Goal: Contribute content

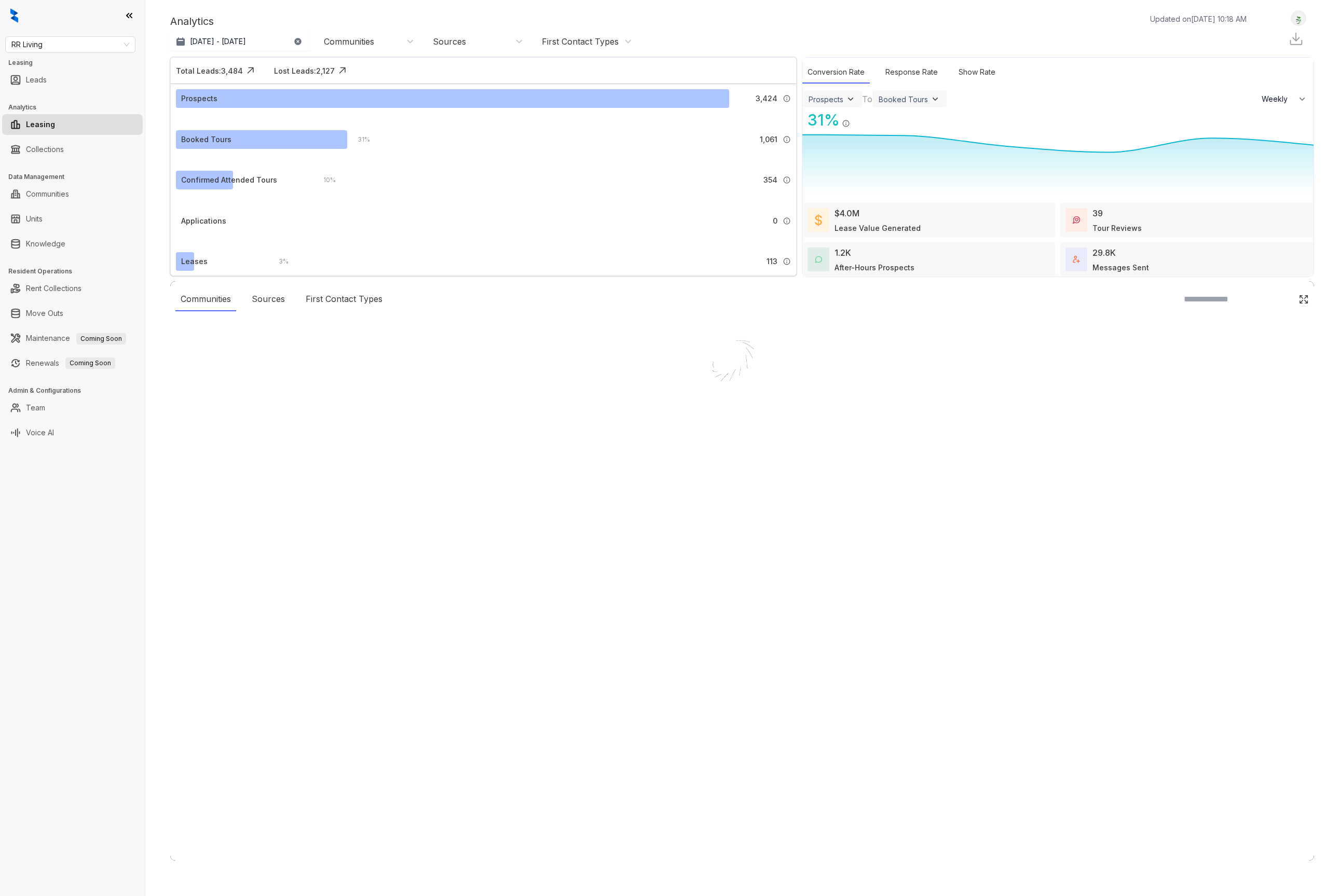
select select "******"
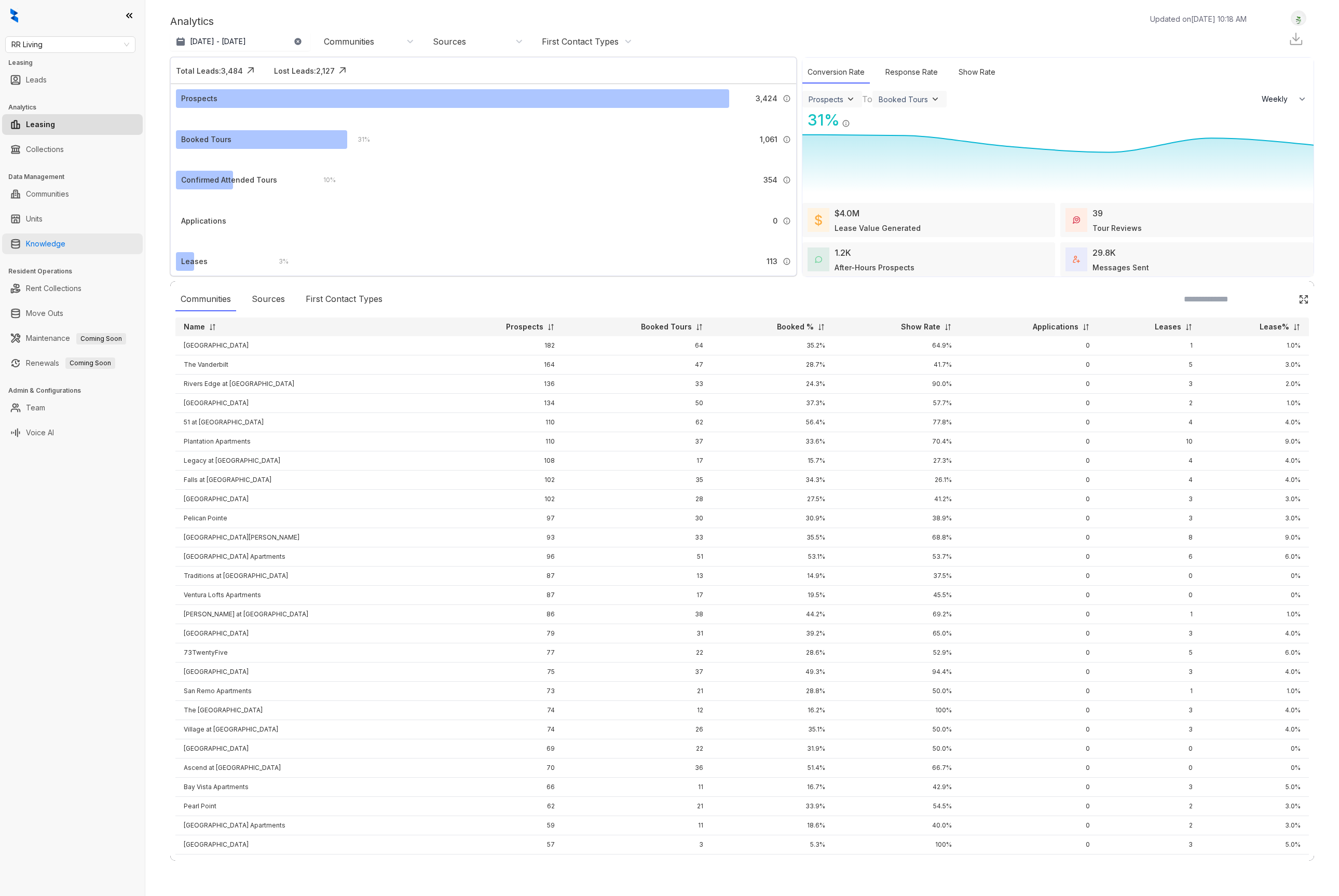
click at [56, 248] on link "Knowledge" at bounding box center [46, 244] width 39 height 20
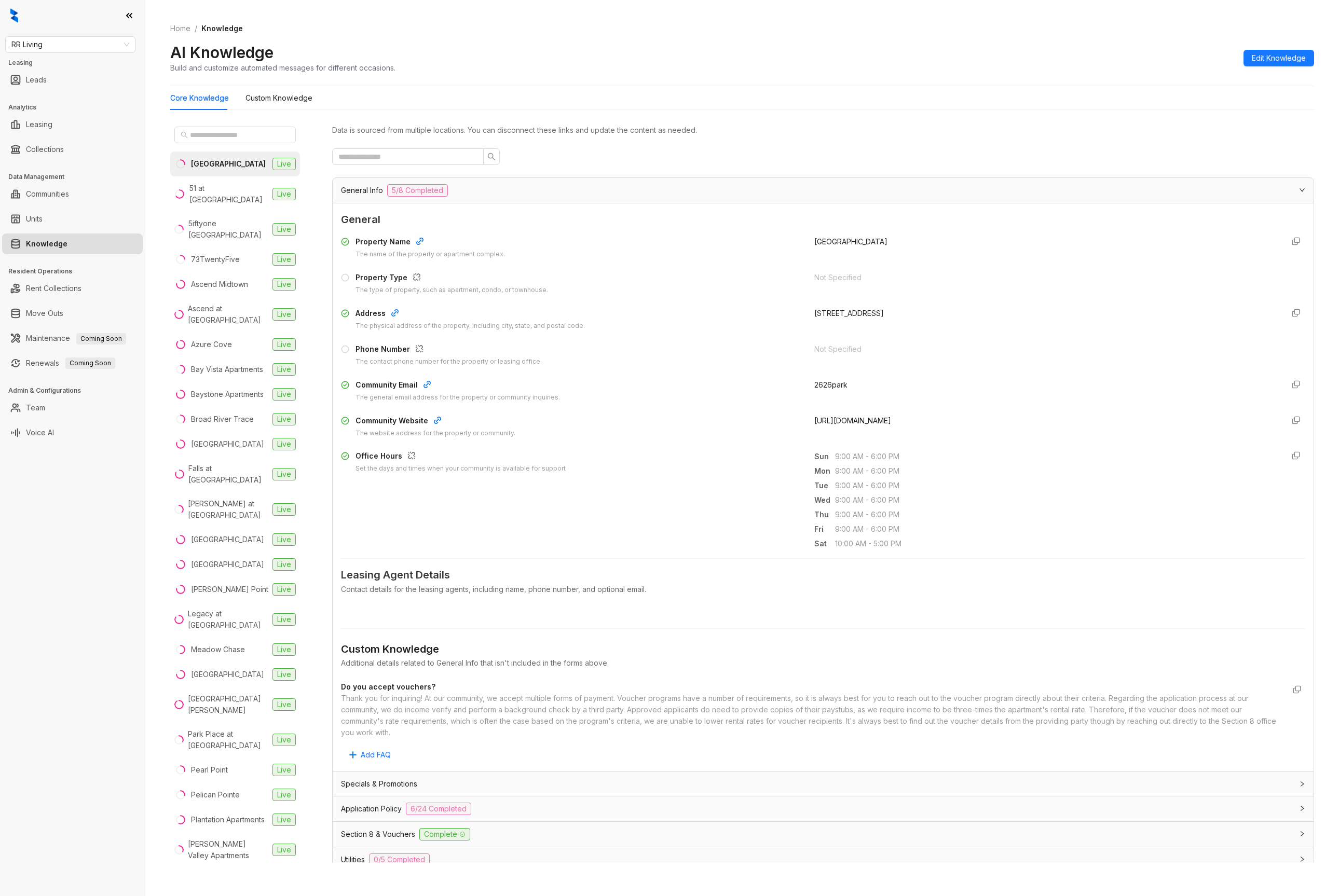
scroll to position [210, 0]
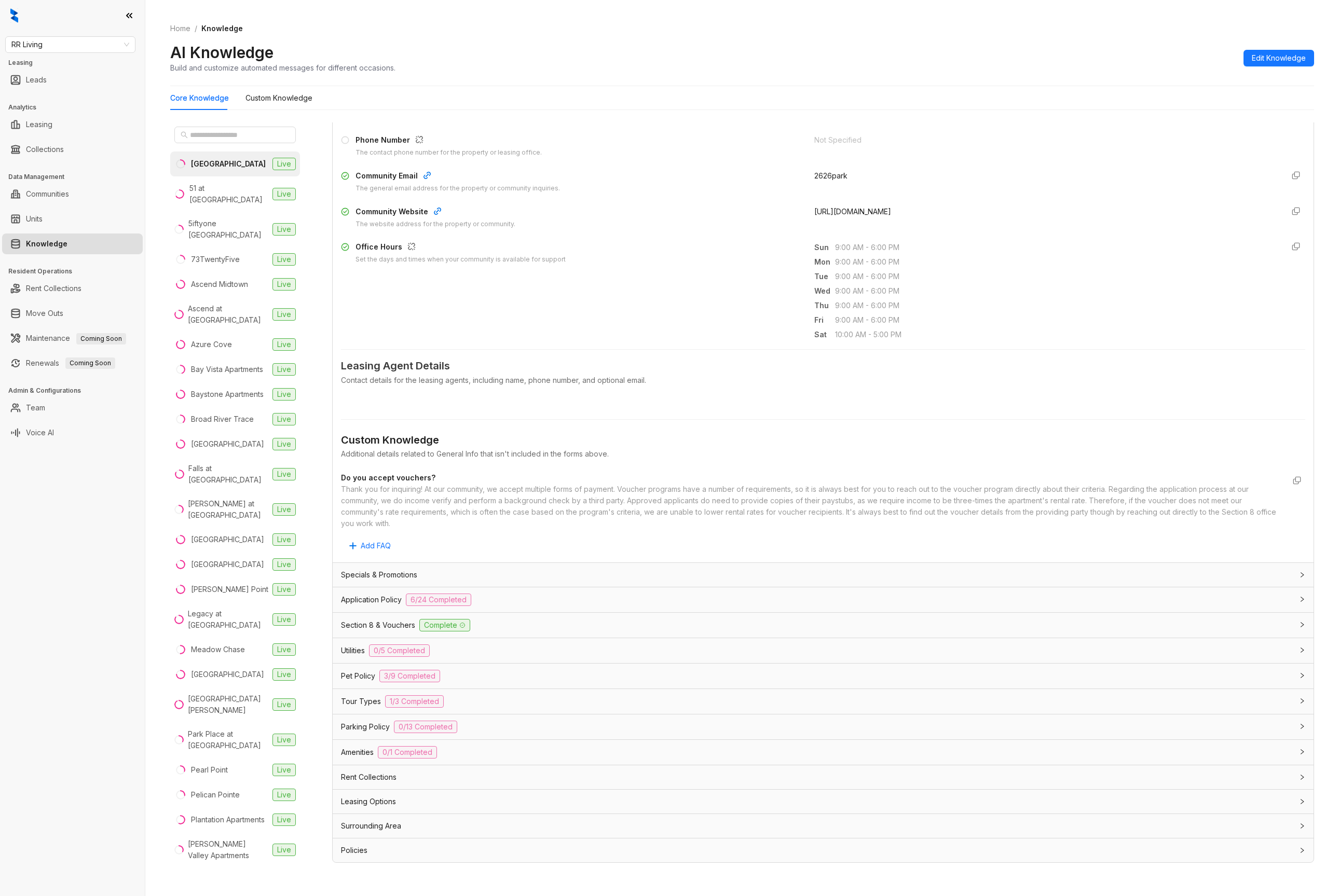
click at [411, 702] on span "1/3 Completed" at bounding box center [414, 702] width 58 height 13
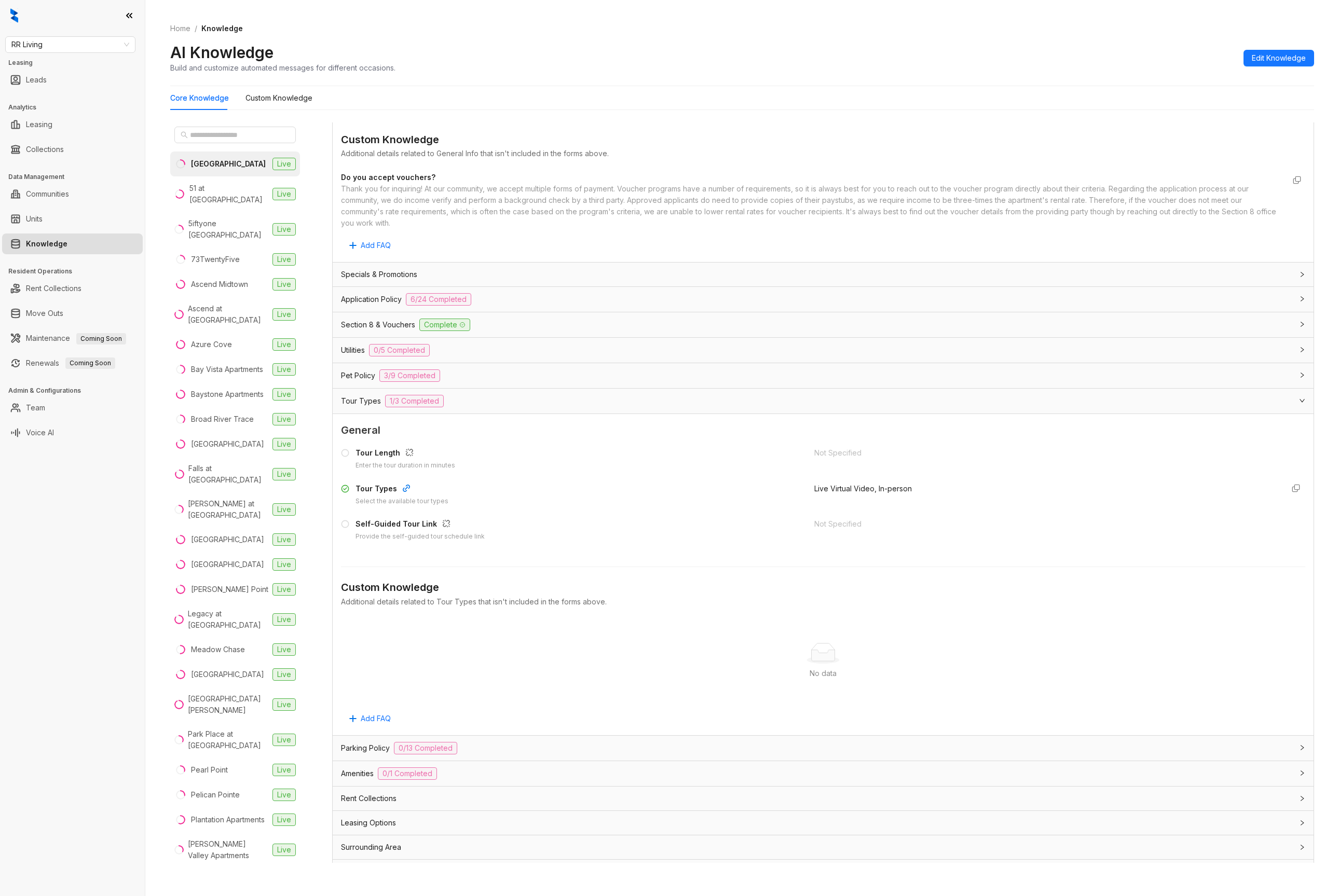
scroll to position [531, 0]
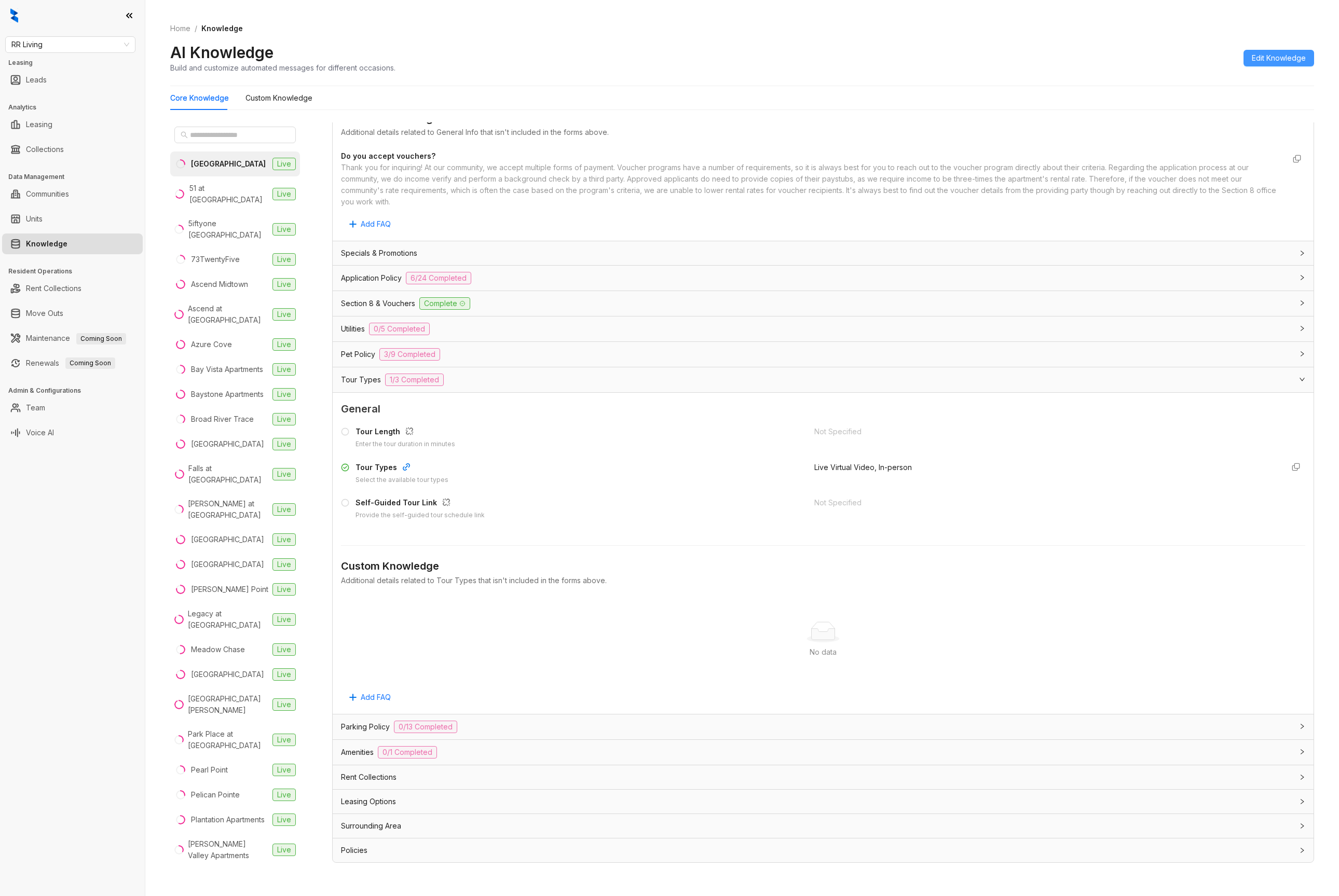
click at [1263, 61] on span "Edit Knowledge" at bounding box center [1278, 58] width 54 height 11
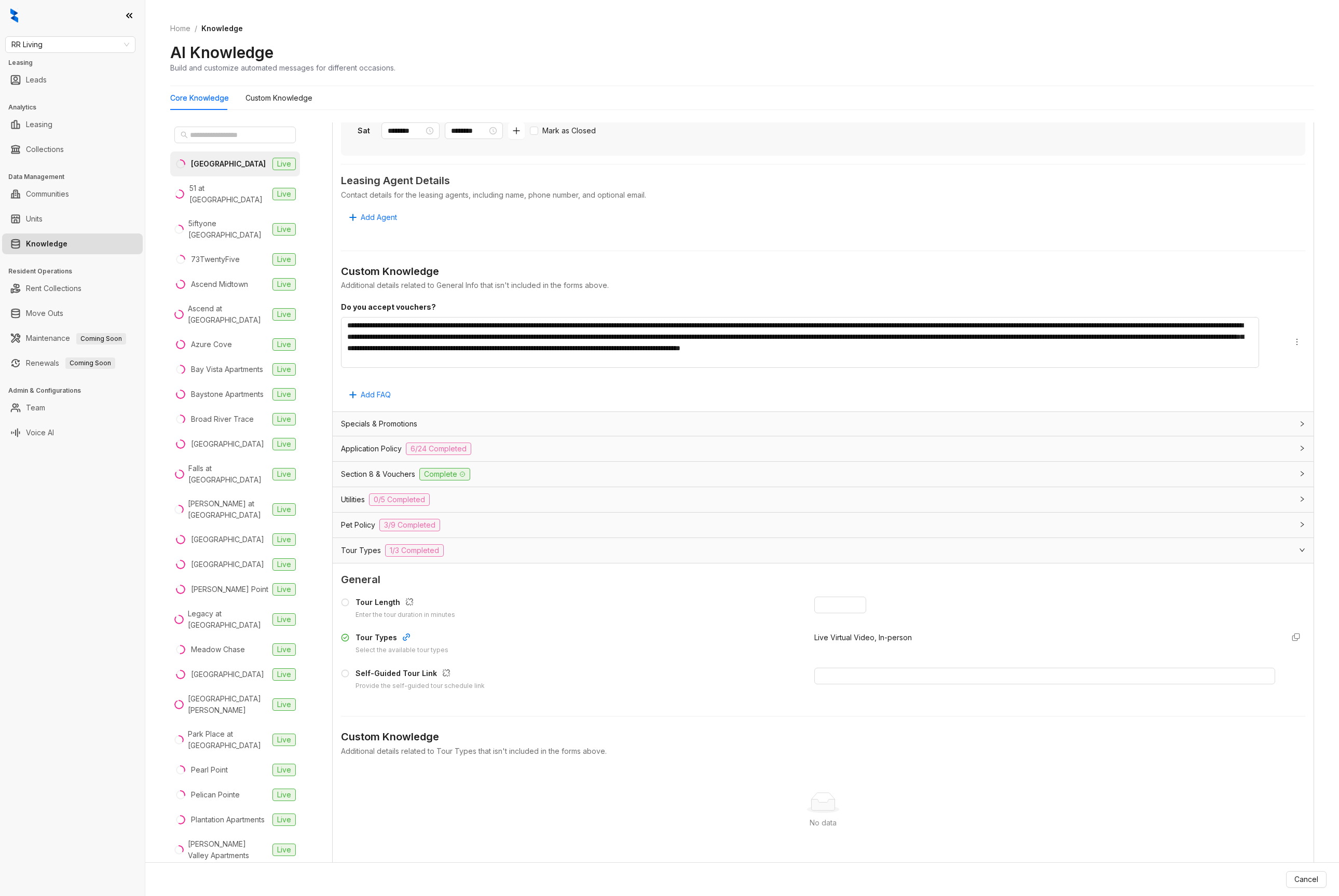
scroll to position [686, 0]
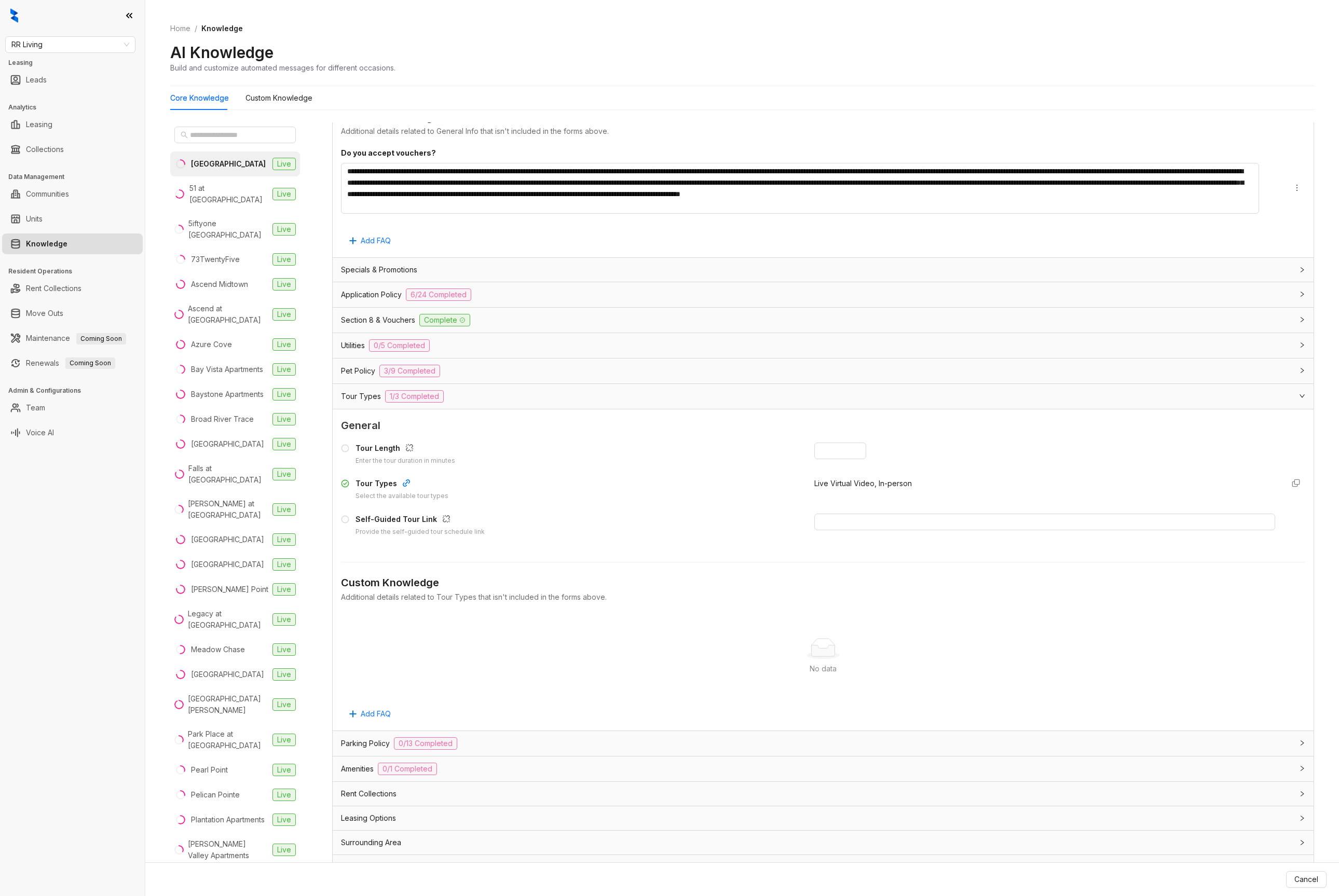
click at [891, 477] on div "Tour Length Enter the tour duration in minutes Tour Types Select the available …" at bounding box center [823, 490] width 964 height 103
click at [876, 488] on span "Live Virtual Video, In-person" at bounding box center [863, 483] width 98 height 9
click at [402, 483] on icon "button" at bounding box center [406, 483] width 8 height 8
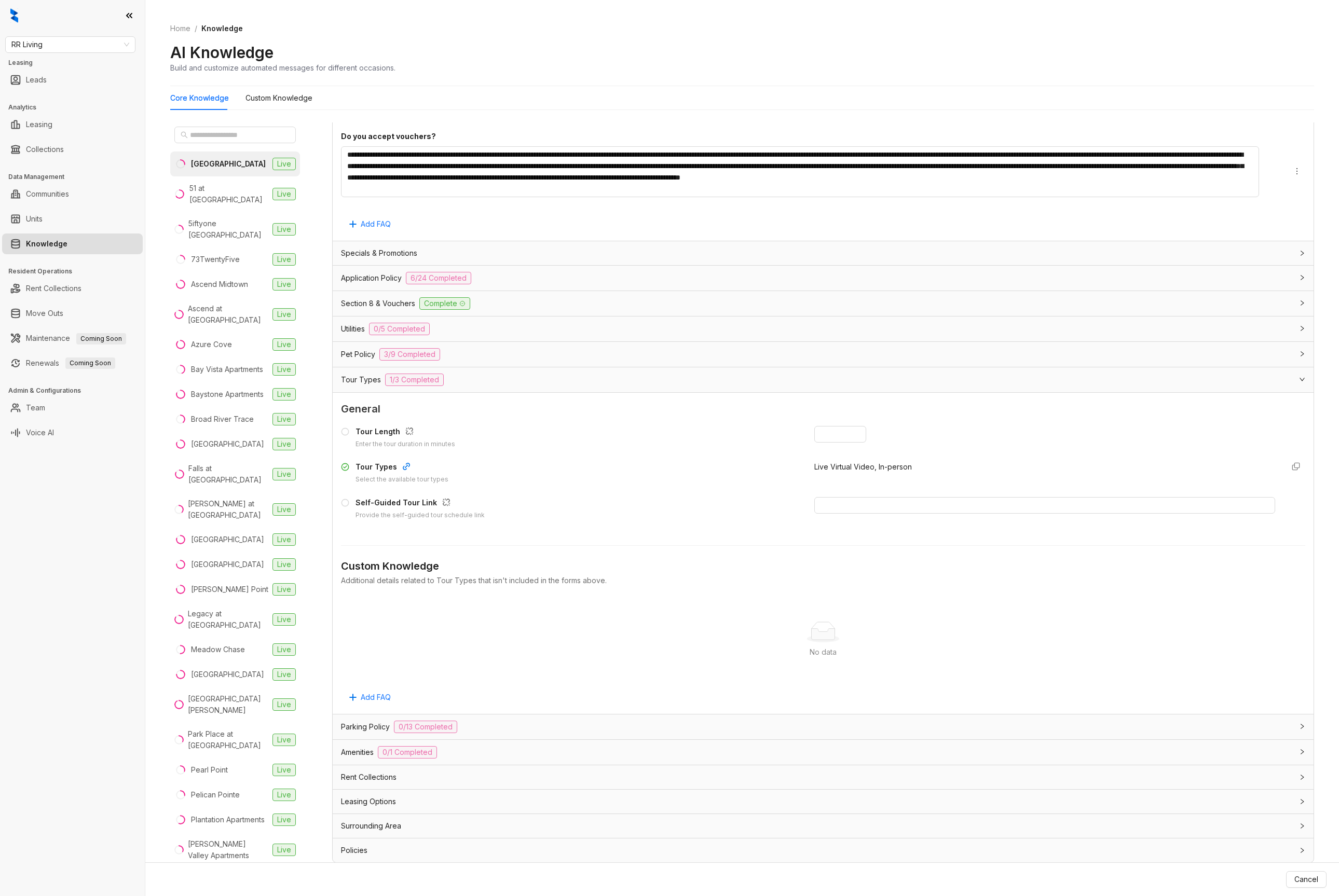
scroll to position [32, 0]
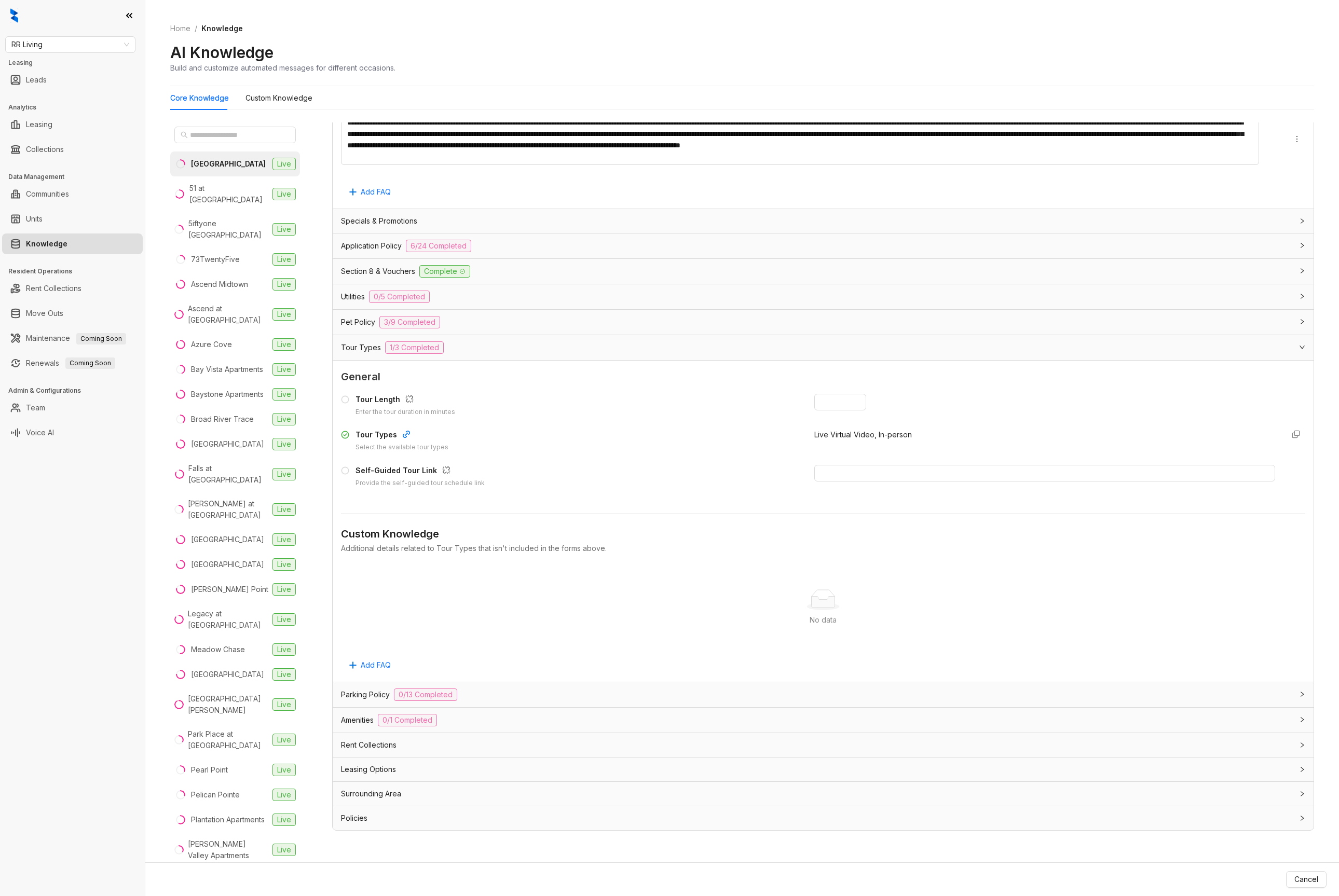
drag, startPoint x: 1300, startPoint y: 880, endPoint x: 1289, endPoint y: 860, distance: 22.8
click at [1300, 880] on span "Cancel" at bounding box center [1307, 879] width 24 height 11
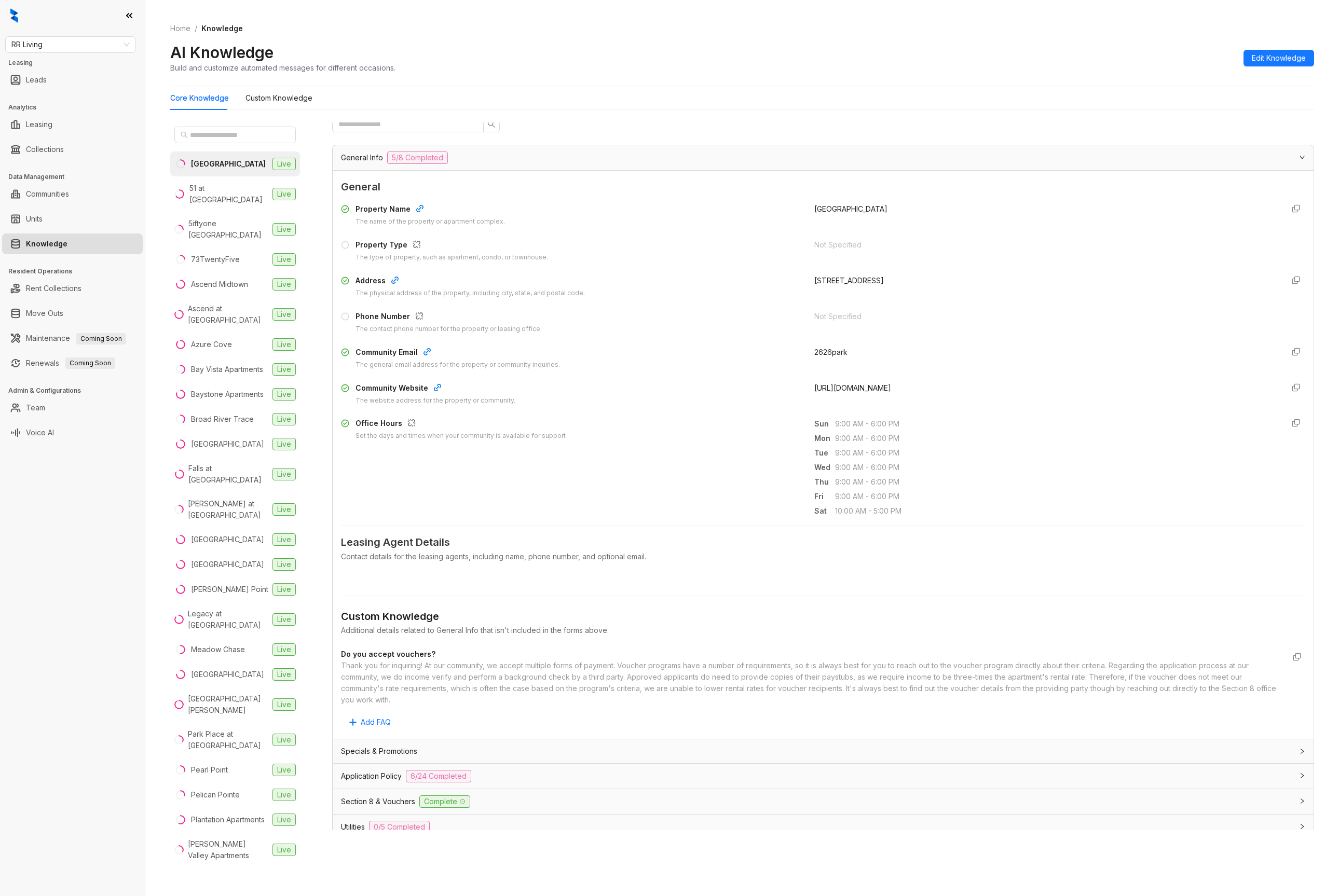
scroll to position [0, 0]
